Goal: Information Seeking & Learning: Learn about a topic

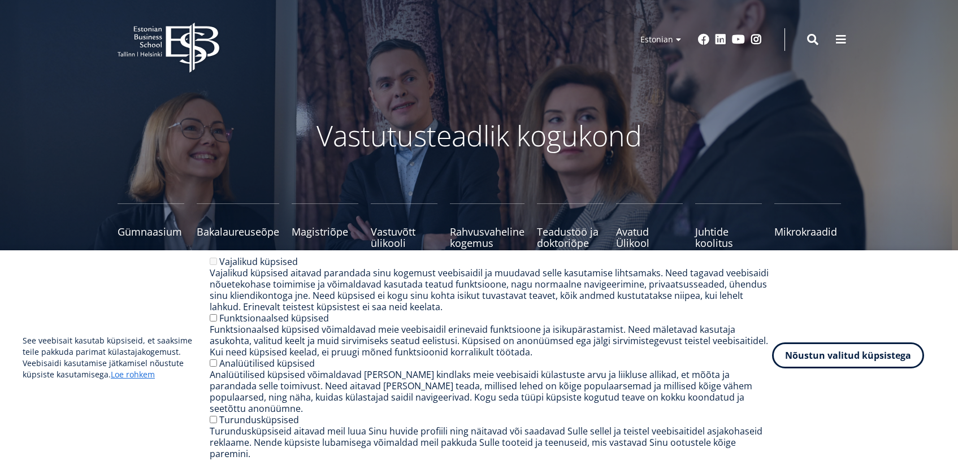
click at [880, 368] on button "Nõustun valitud küpsistega" at bounding box center [848, 355] width 152 height 26
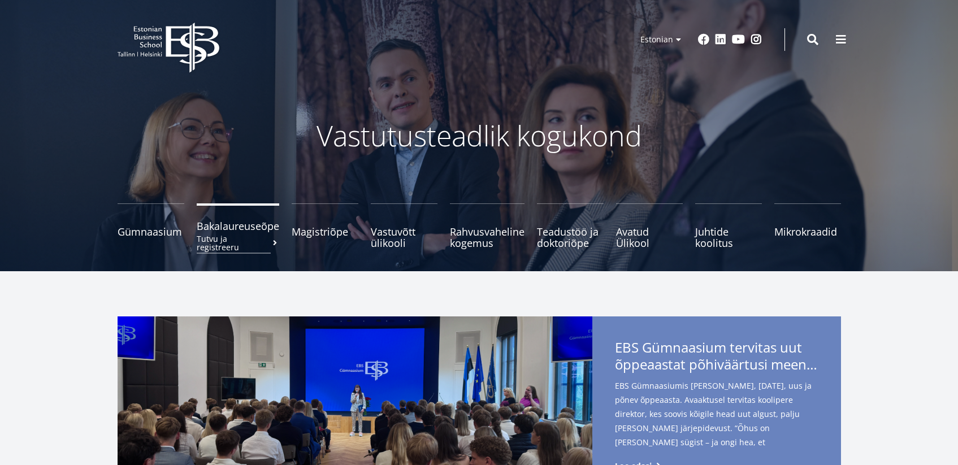
click at [231, 228] on span "Bakalaureuseõpe Tutvu ja registreeru" at bounding box center [238, 225] width 83 height 11
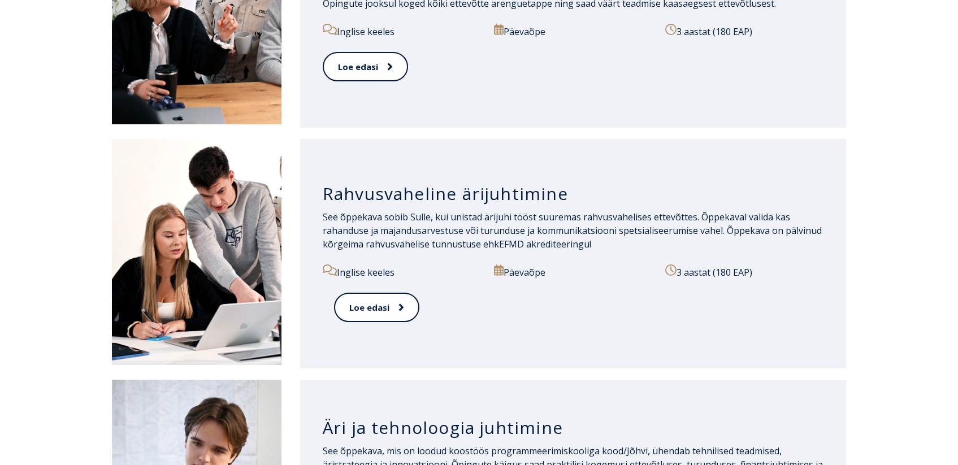
scroll to position [961, 0]
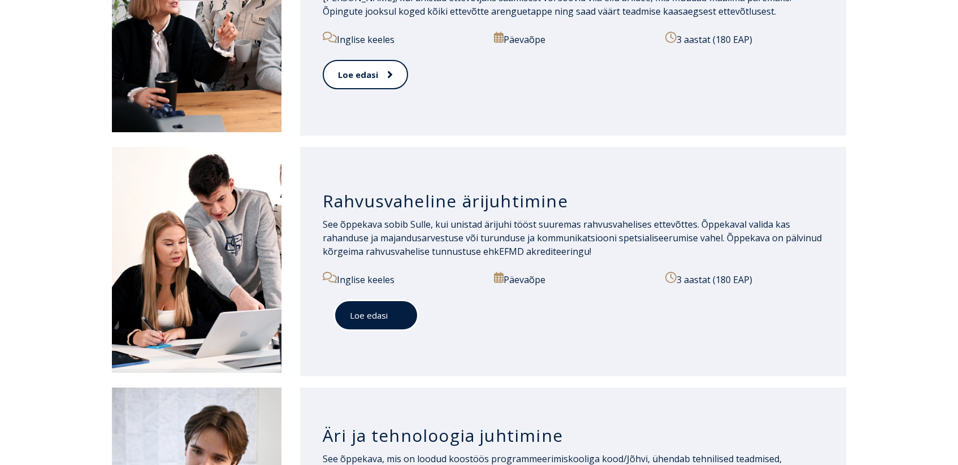
click at [365, 314] on link "Loe edasi" at bounding box center [376, 315] width 84 height 31
click at [387, 309] on link "Loe edasi" at bounding box center [376, 315] width 84 height 31
